Goal: Task Accomplishment & Management: Complete application form

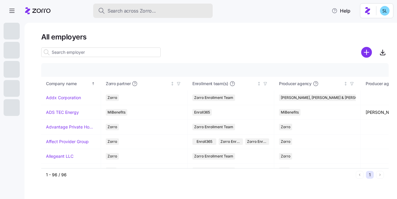
click at [176, 14] on button "Search across Zorro..." at bounding box center [153, 11] width 120 height 14
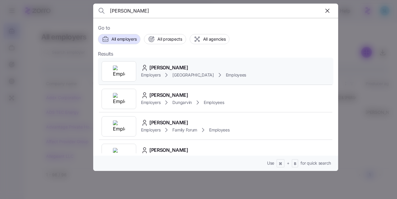
type input "roderick"
click at [177, 60] on div "Roderick Jackson Employers Avondale House Employees" at bounding box center [216, 72] width 236 height 28
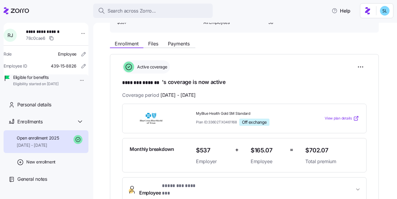
scroll to position [106, 0]
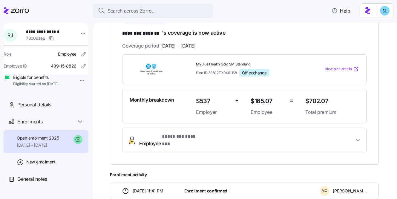
click at [215, 137] on span "Employee * ******** ******* *" at bounding box center [246, 140] width 215 height 14
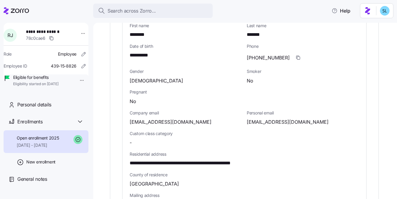
scroll to position [258, 0]
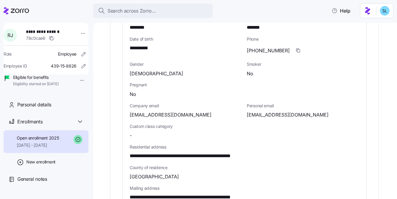
click at [268, 47] on span "(713)584-9136" at bounding box center [268, 50] width 43 height 7
copy span "-"
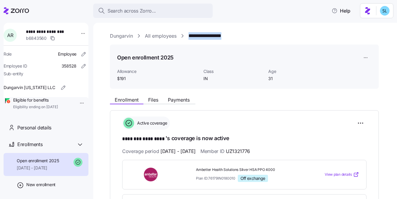
drag, startPoint x: 239, startPoint y: 37, endPoint x: 190, endPoint y: 37, distance: 49.0
click at [190, 37] on div "**********" at bounding box center [249, 35] width 279 height 7
copy link "**********"
click at [359, 124] on html "**********" at bounding box center [198, 98] width 397 height 196
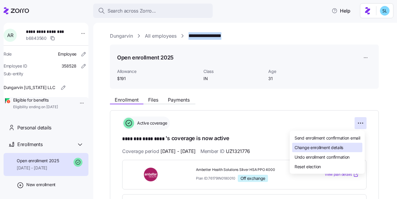
click at [353, 145] on div "Change enrollment details" at bounding box center [327, 148] width 70 height 10
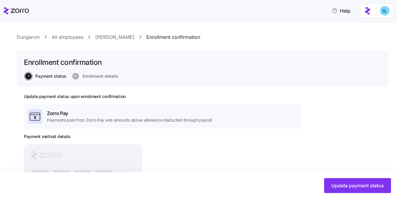
scroll to position [34, 0]
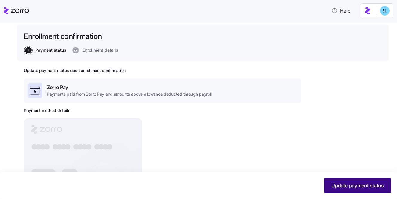
click at [345, 190] on button "Update payment status" at bounding box center [357, 185] width 67 height 15
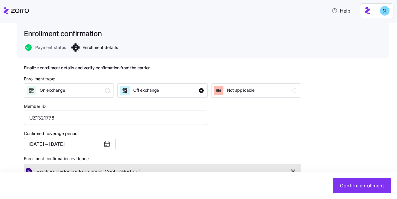
scroll to position [85, 0]
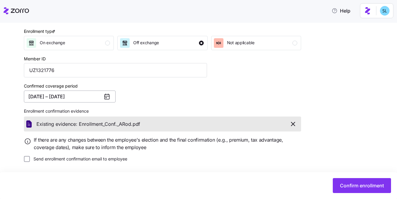
click at [76, 99] on button "09/01/2025 – 12/31/2025" at bounding box center [70, 97] width 92 height 12
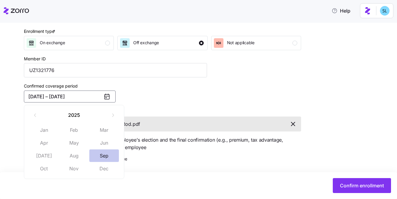
click at [106, 153] on button "Sep" at bounding box center [104, 155] width 30 height 13
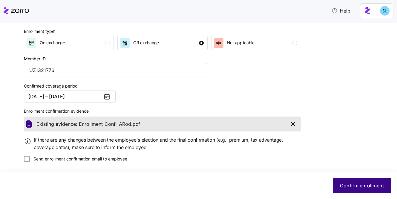
click at [373, 181] on button "Confirm enrollment" at bounding box center [362, 185] width 58 height 15
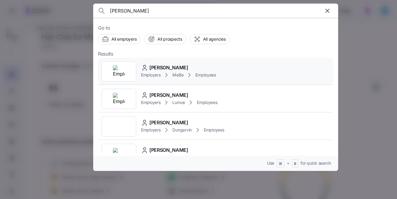
type input "aleesha"
click at [197, 61] on div "Aleesha Johnson Employers MeBe Employees" at bounding box center [216, 72] width 236 height 28
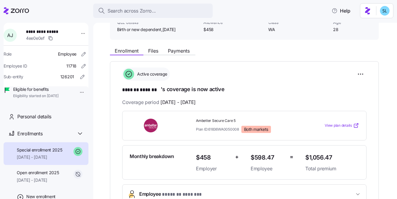
scroll to position [49, 0]
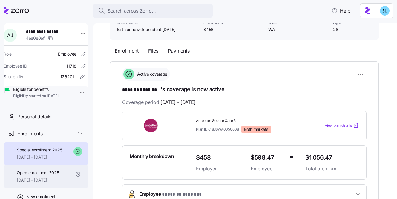
click at [47, 176] on span "Open enrollment 2025" at bounding box center [38, 173] width 42 height 6
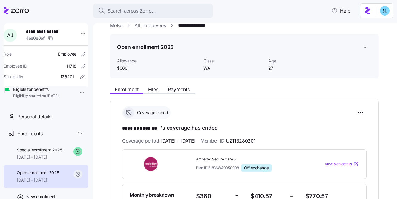
scroll to position [43, 0]
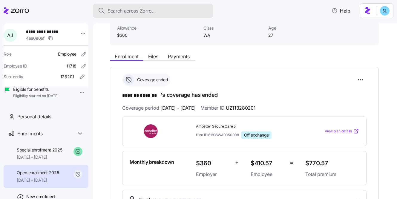
click at [186, 13] on div "Search across Zorro..." at bounding box center [153, 10] width 110 height 7
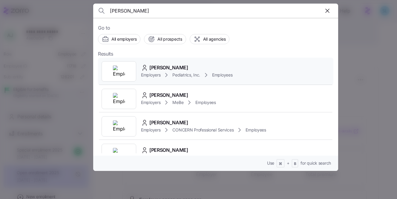
type input "gorla"
click at [196, 60] on div "Liv Gorla Employers Pediatrics, Inc. Employees" at bounding box center [216, 72] width 236 height 28
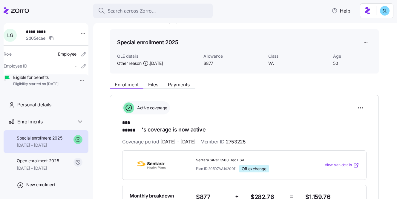
scroll to position [48, 0]
